Goal: Task Accomplishment & Management: Use online tool/utility

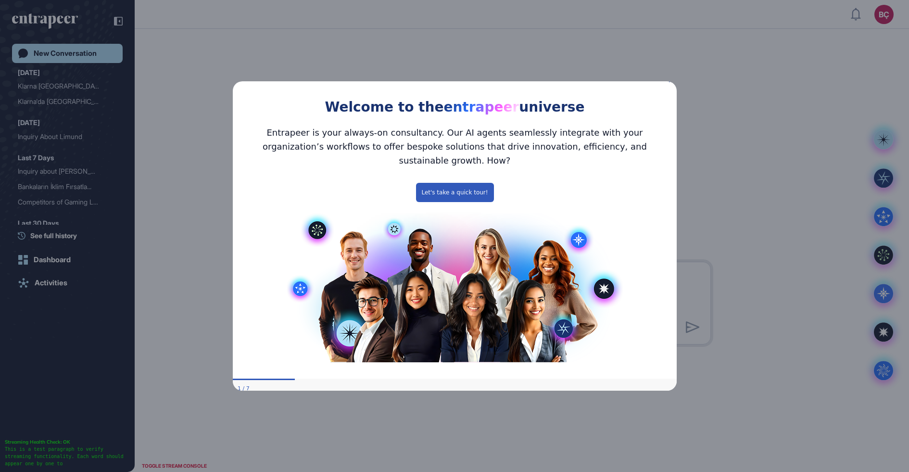
drag, startPoint x: 669, startPoint y: 86, endPoint x: 1000, endPoint y: 147, distance: 336.9
click at [669, 82] on icon "Close Preview" at bounding box center [670, 80] width 4 height 4
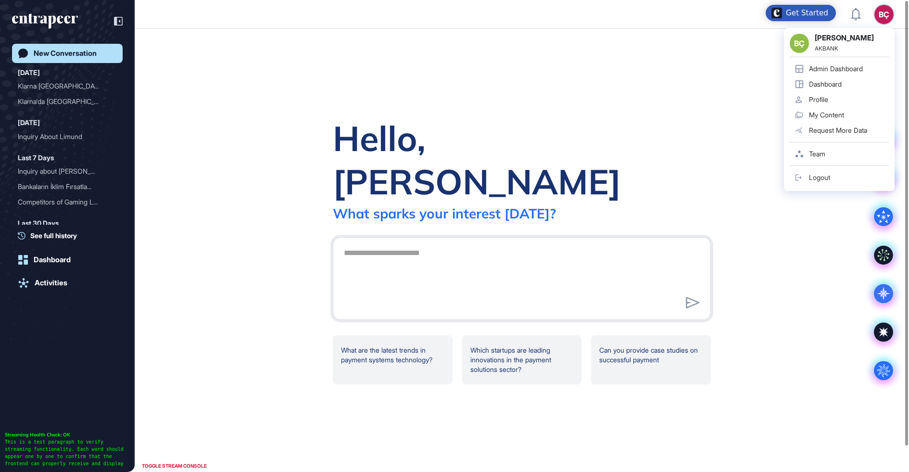
click at [880, 13] on div "BÇ" at bounding box center [883, 14] width 19 height 19
click at [820, 68] on div "Admin Dashboard" at bounding box center [836, 69] width 54 height 8
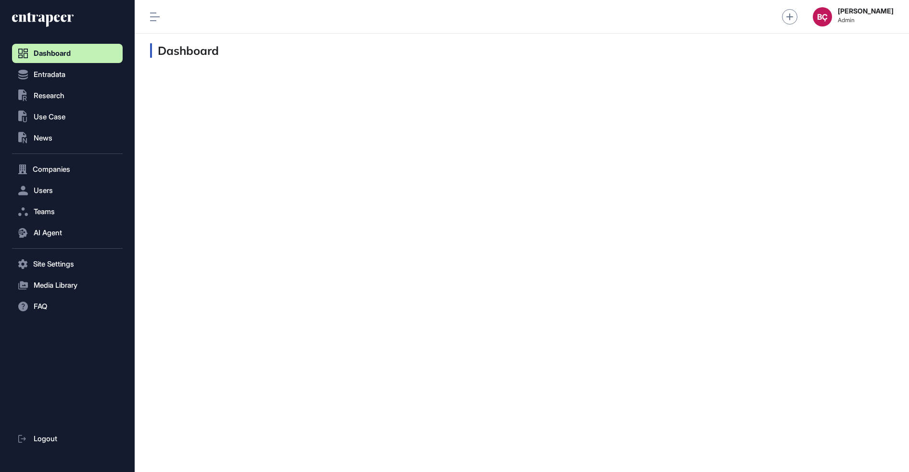
scroll to position [0, 0]
click at [51, 239] on button "AI Agent" at bounding box center [67, 232] width 111 height 19
click at [62, 266] on span "Messages" at bounding box center [46, 270] width 31 height 8
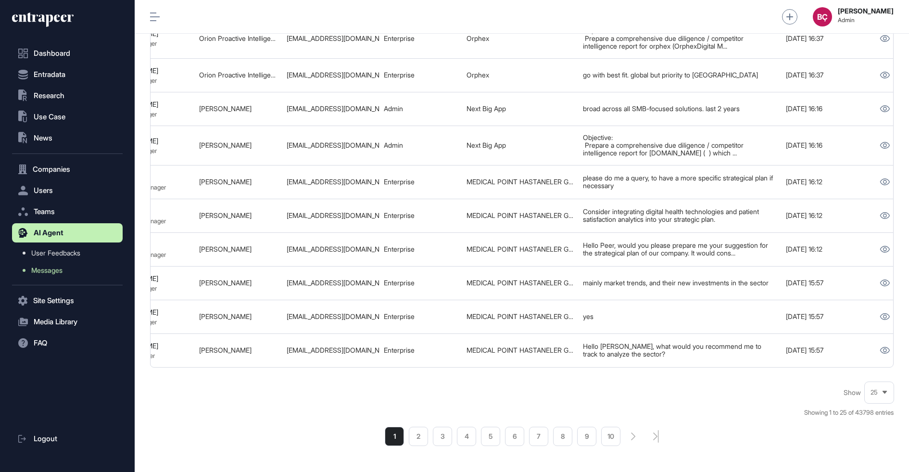
scroll to position [0, 505]
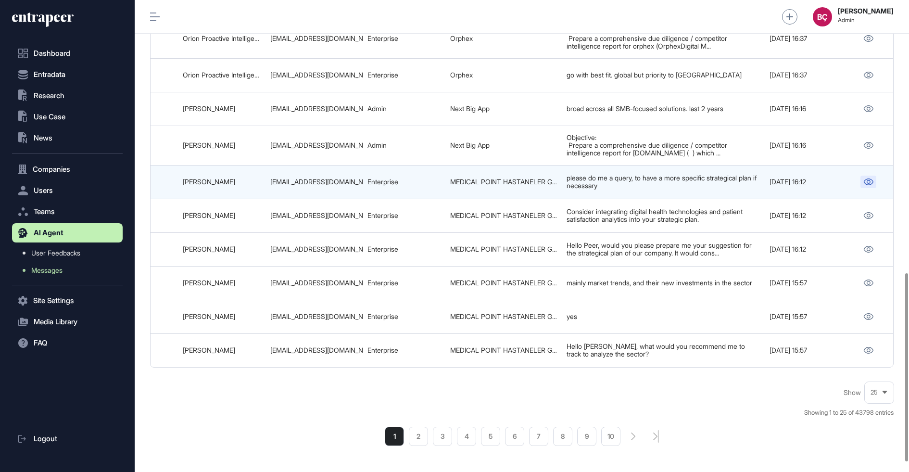
click at [869, 178] on icon at bounding box center [868, 181] width 10 height 7
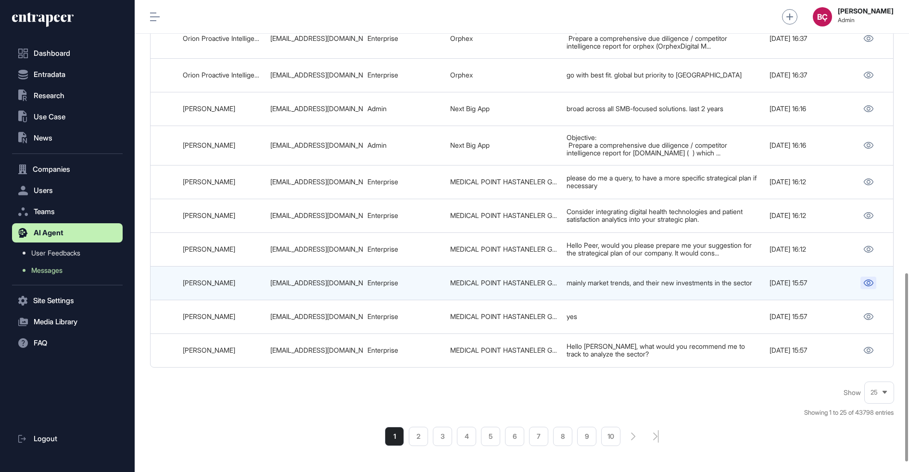
click at [870, 279] on icon at bounding box center [868, 282] width 10 height 7
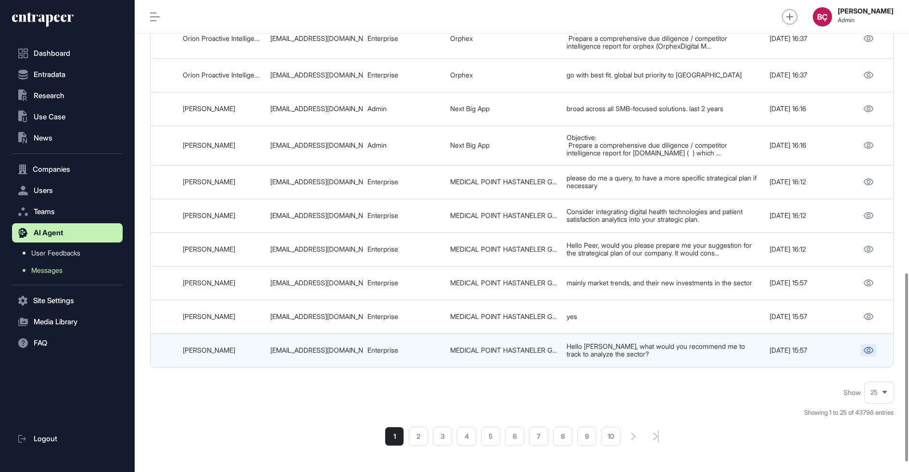
click at [865, 347] on icon at bounding box center [868, 350] width 10 height 7
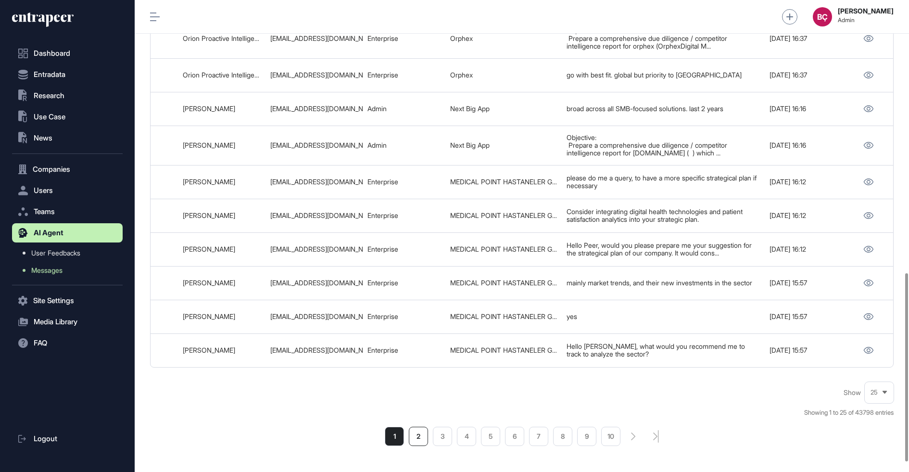
click at [412, 427] on li "2" at bounding box center [418, 436] width 19 height 19
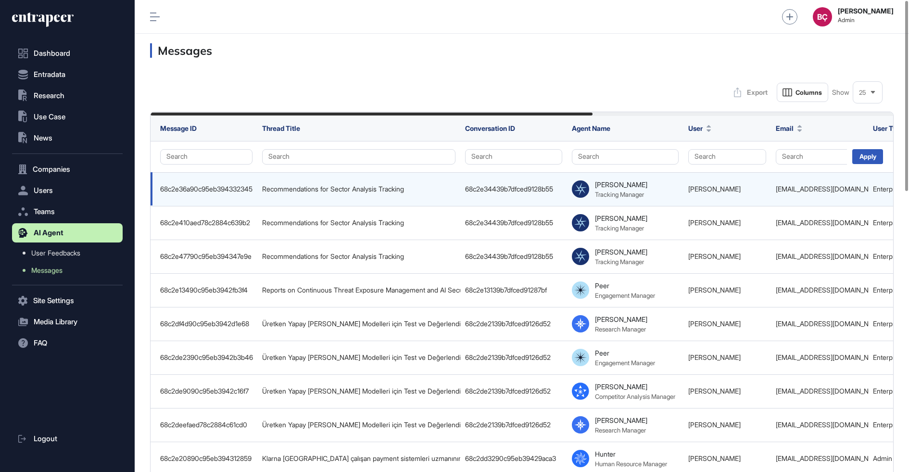
scroll to position [0, 505]
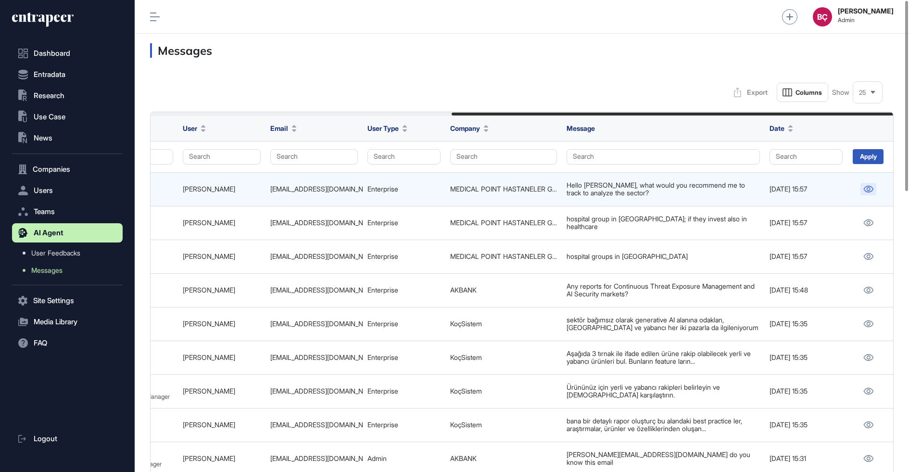
click at [871, 190] on icon at bounding box center [868, 189] width 10 height 7
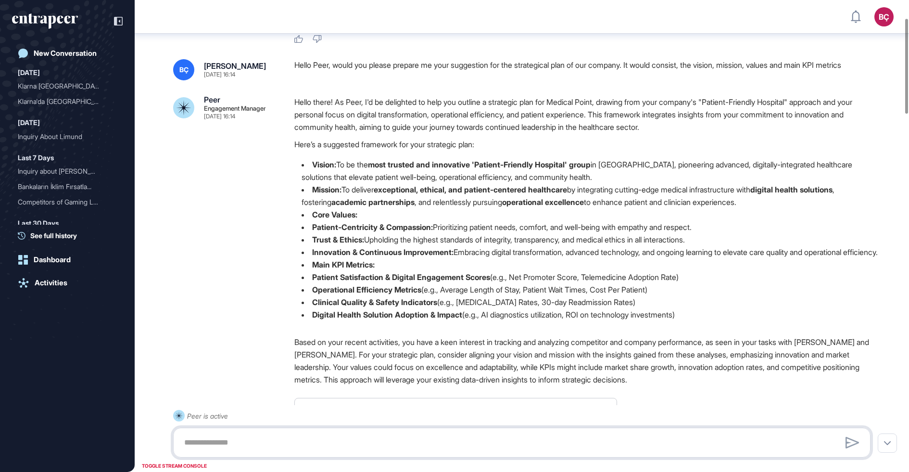
scroll to position [120, 0]
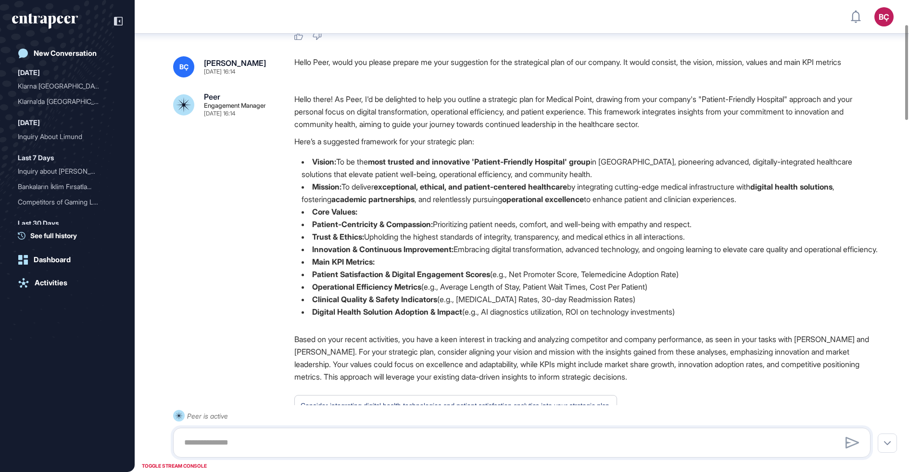
click at [404, 130] on p "Hello there! As Peer, I'd be delighted to help you outline a strategic plan for…" at bounding box center [586, 112] width 584 height 38
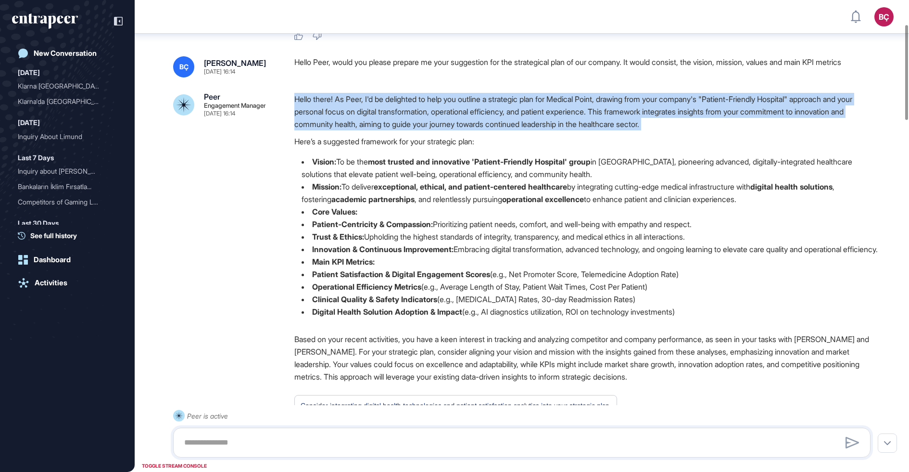
click at [404, 130] on p "Hello there! As Peer, I'd be delighted to help you outline a strategic plan for…" at bounding box center [586, 112] width 584 height 38
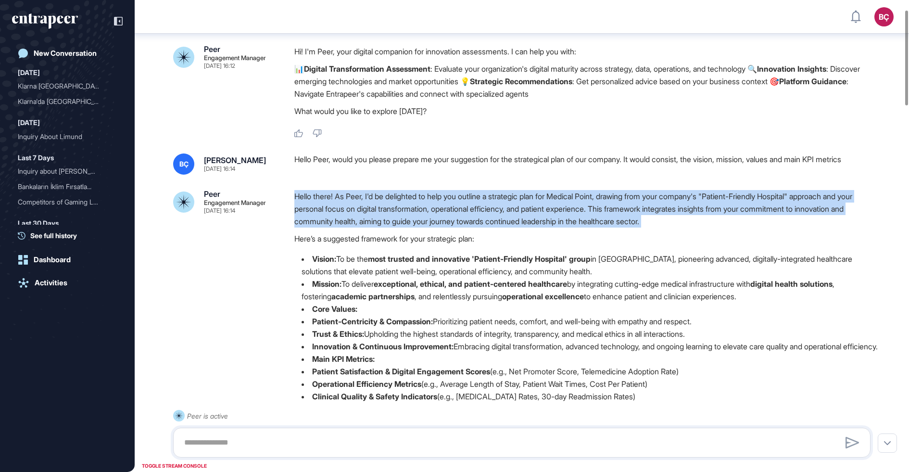
scroll to position [19, 0]
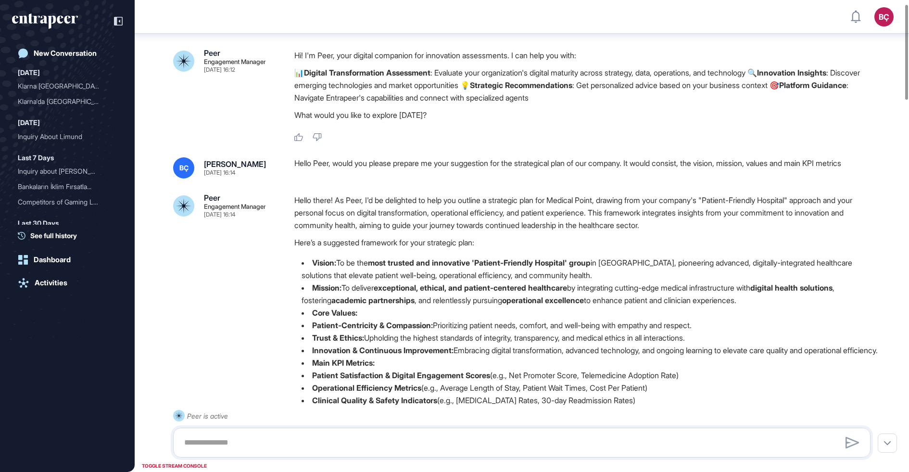
click at [400, 158] on div "Hello Peer, would you please prepare me your suggestion for the strategical pla…" at bounding box center [586, 167] width 584 height 21
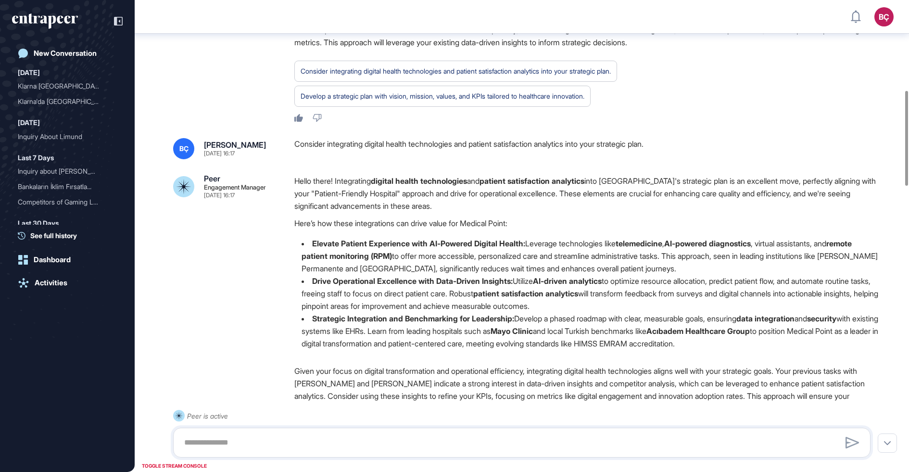
scroll to position [456, 0]
click at [398, 158] on div "Consider integrating digital health technologies and patient satisfaction analy…" at bounding box center [586, 147] width 584 height 21
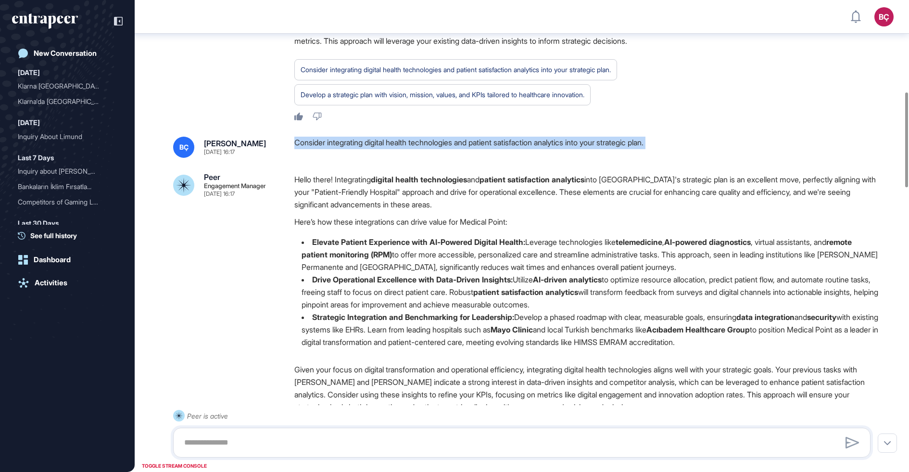
click at [398, 158] on div "Consider integrating digital health technologies and patient satisfaction analy…" at bounding box center [586, 147] width 584 height 21
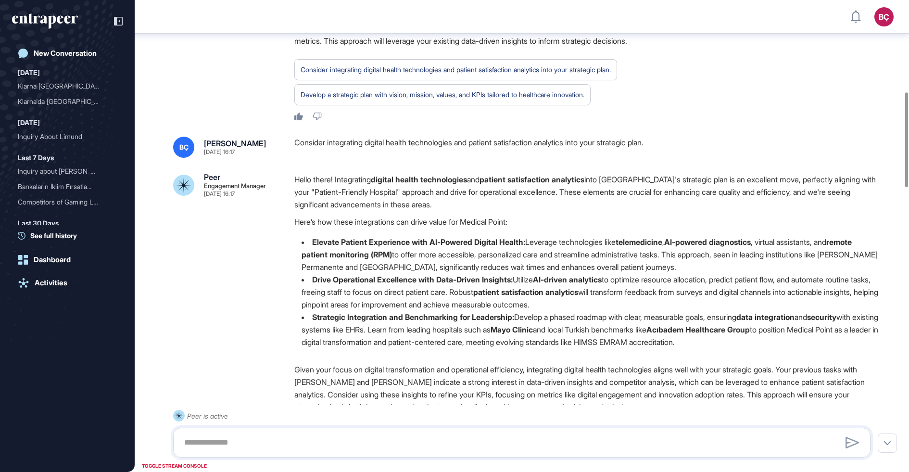
click at [398, 184] on strong "digital health technologies" at bounding box center [419, 180] width 96 height 10
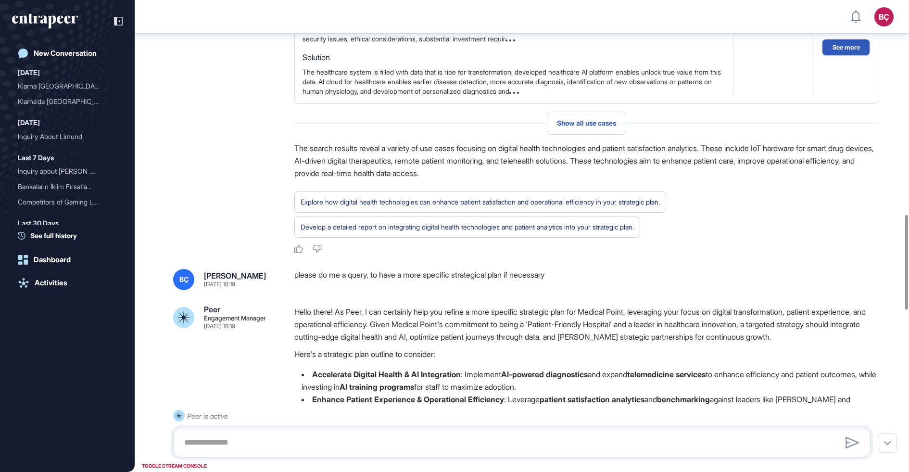
scroll to position [1095, 0]
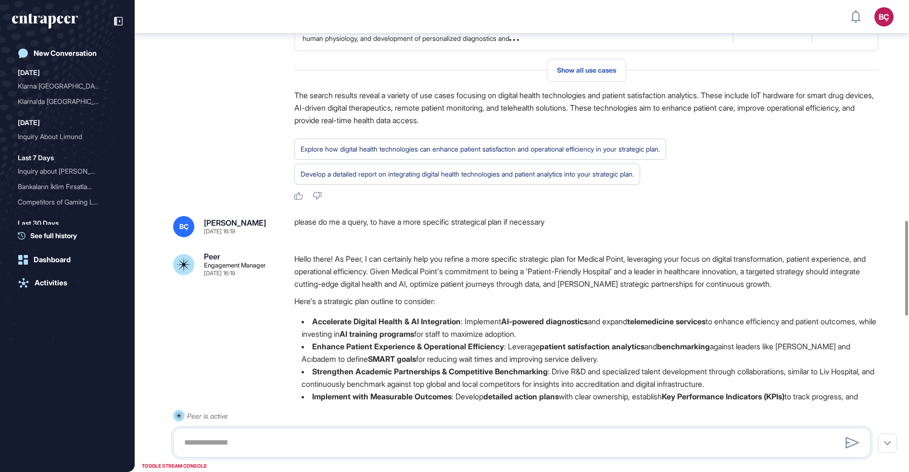
click at [397, 229] on div "please do me a query, to have a more specific strategical plan if necessary" at bounding box center [586, 226] width 584 height 21
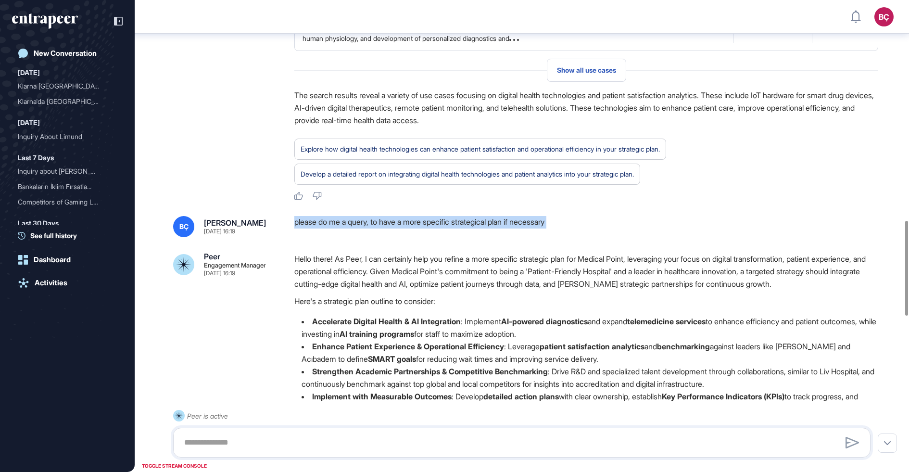
click at [394, 237] on div "please do me a query, to have a more specific strategical plan if necessary" at bounding box center [586, 226] width 584 height 21
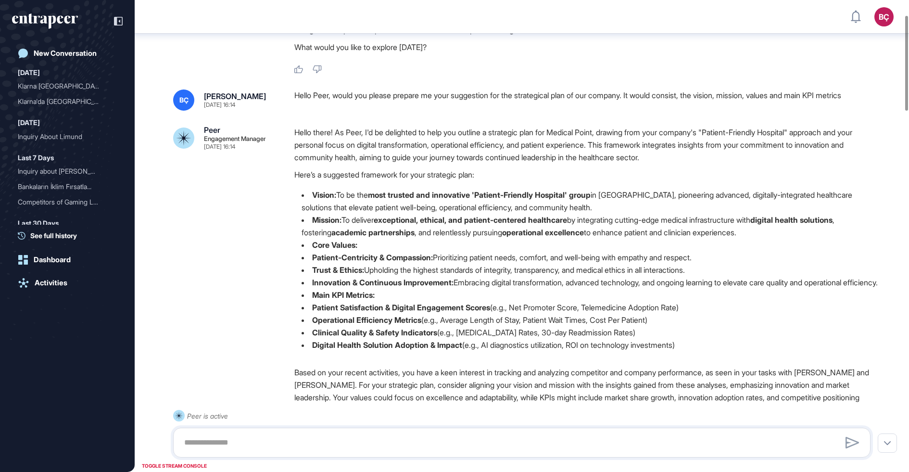
scroll to position [0, 0]
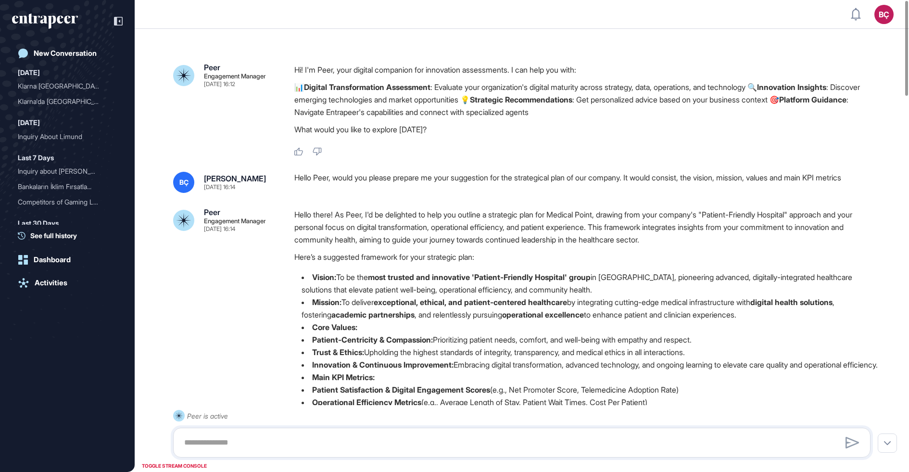
click at [426, 185] on div "Hello Peer, would you please prepare me your suggestion for the strategical pla…" at bounding box center [586, 182] width 584 height 21
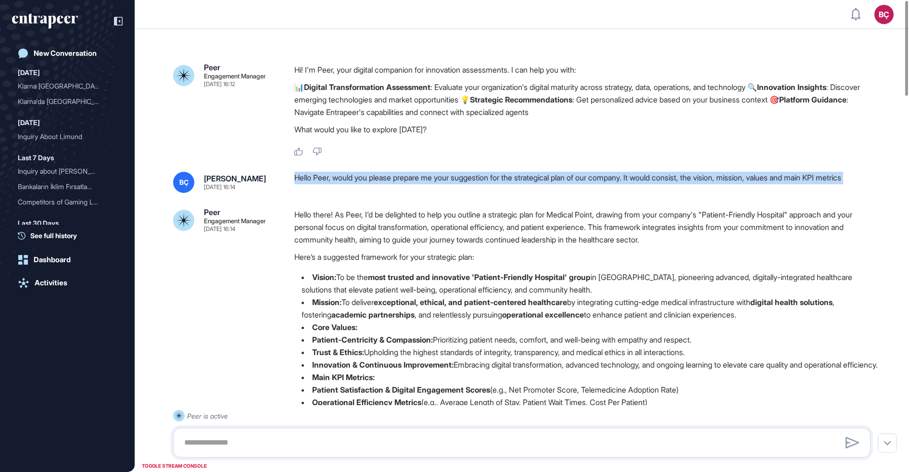
click at [415, 184] on div "Hello Peer, would you please prepare me your suggestion for the strategical pla…" at bounding box center [586, 182] width 584 height 21
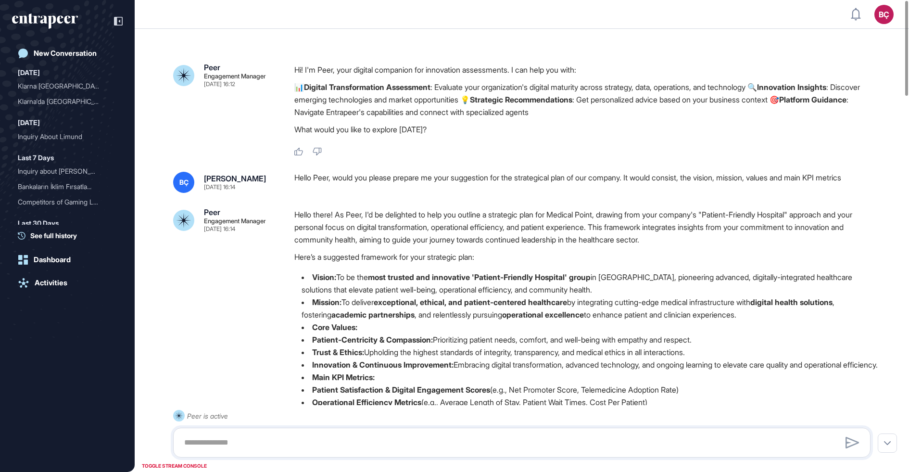
click at [411, 191] on div "Hello Peer, would you please prepare me your suggestion for the strategical pla…" at bounding box center [586, 182] width 584 height 21
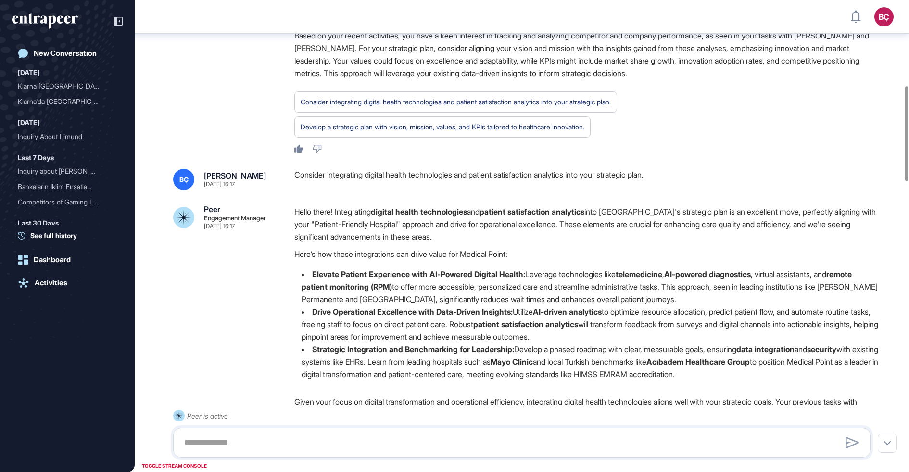
scroll to position [425, 0]
click at [411, 189] on div "Consider integrating digital health technologies and patient satisfaction analy…" at bounding box center [586, 178] width 584 height 21
click at [404, 261] on div "Hello there! Integrating digital health technologies and patient satisfaction a…" at bounding box center [586, 295] width 584 height 183
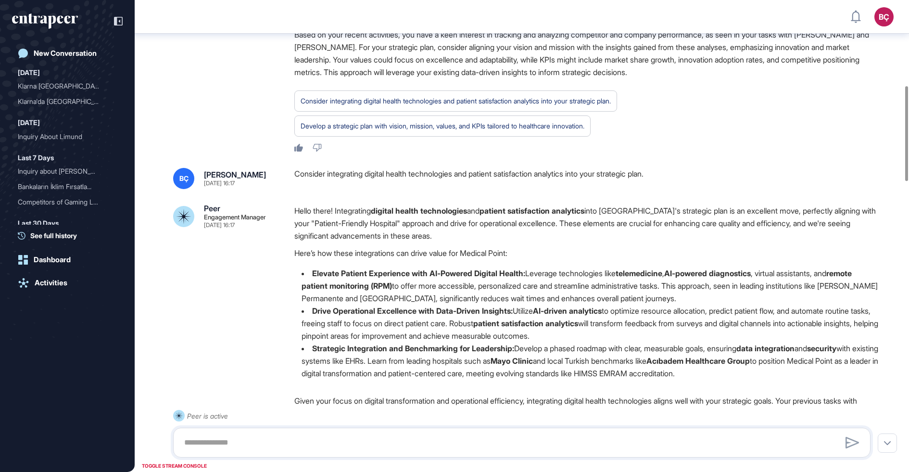
scroll to position [0, 0]
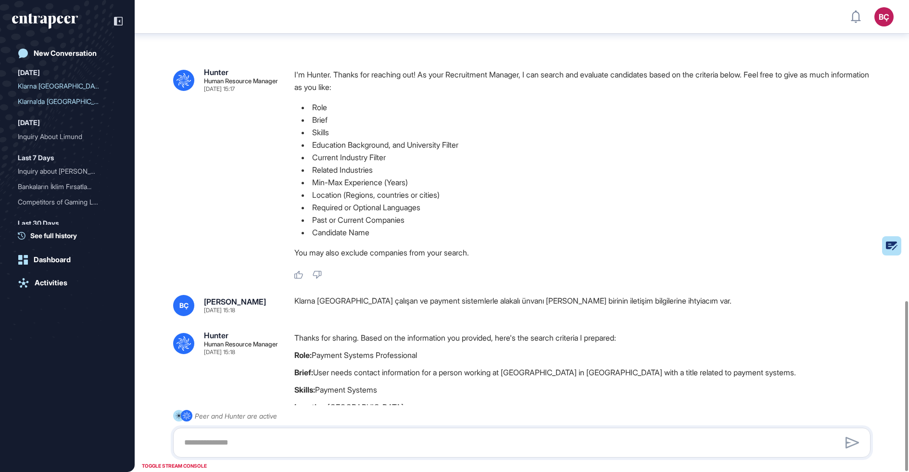
scroll to position [834, 0]
